Goal: Navigation & Orientation: Find specific page/section

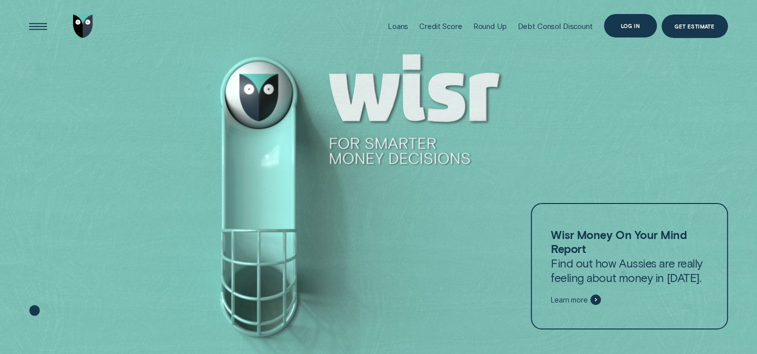
click at [633, 25] on div "Log in" at bounding box center [630, 26] width 20 height 5
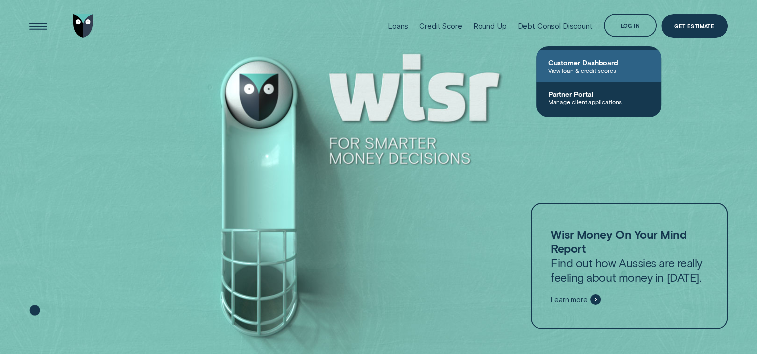
click at [589, 61] on span "Customer Dashboard" at bounding box center [598, 63] width 101 height 9
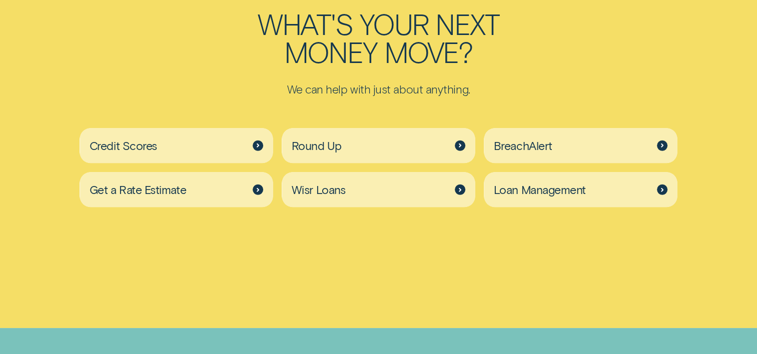
scroll to position [2717, 0]
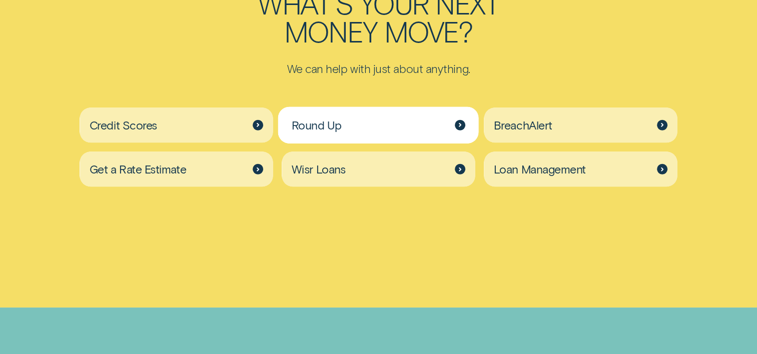
click at [457, 126] on div at bounding box center [460, 125] width 11 height 11
